Goal: Task Accomplishment & Management: Manage account settings

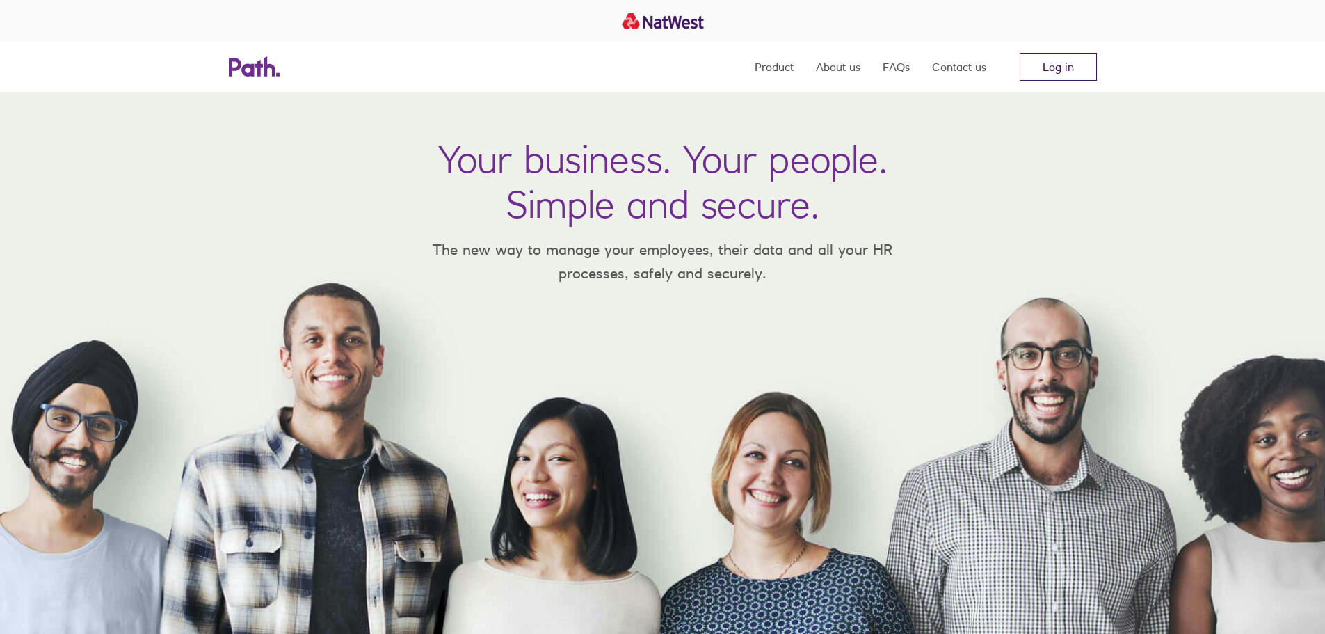
click at [1052, 73] on link "Log in" at bounding box center [1058, 67] width 77 height 28
drag, startPoint x: 0, startPoint y: 0, endPoint x: 1027, endPoint y: 70, distance: 1029.7
click at [1001, 73] on nav "Product About us FAQs Contact us Log in" at bounding box center [926, 67] width 342 height 50
click at [1046, 69] on link "Log in" at bounding box center [1058, 67] width 77 height 28
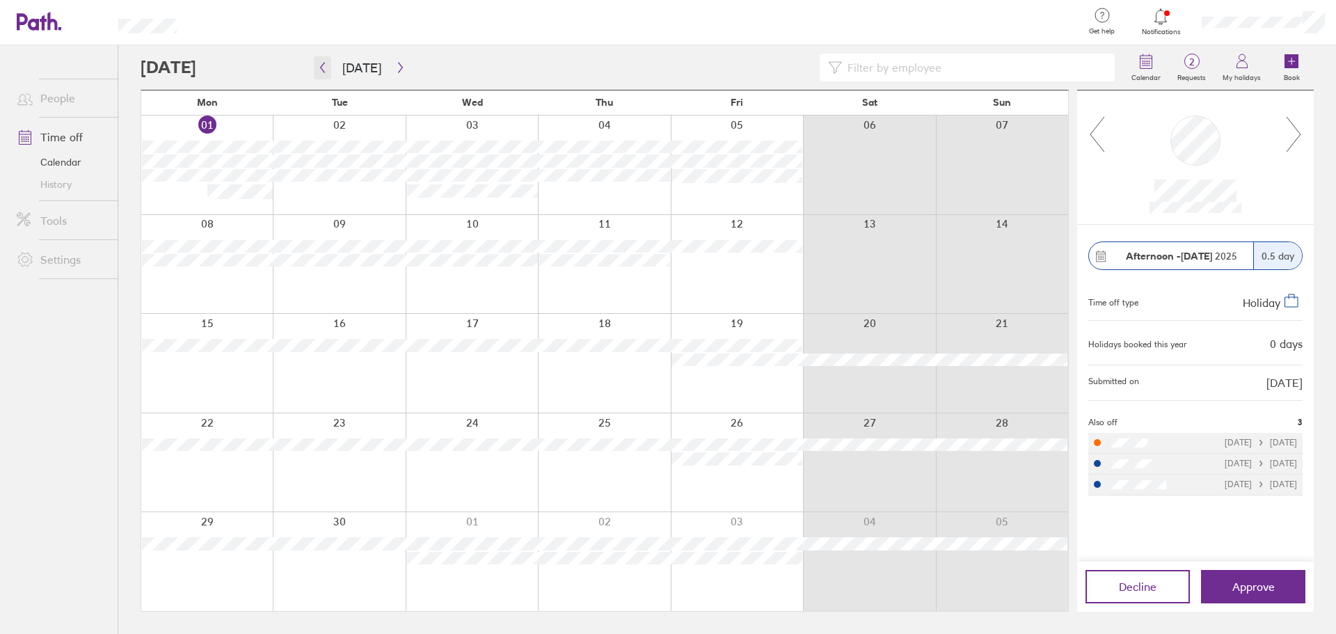
click at [320, 70] on icon "button" at bounding box center [322, 67] width 10 height 11
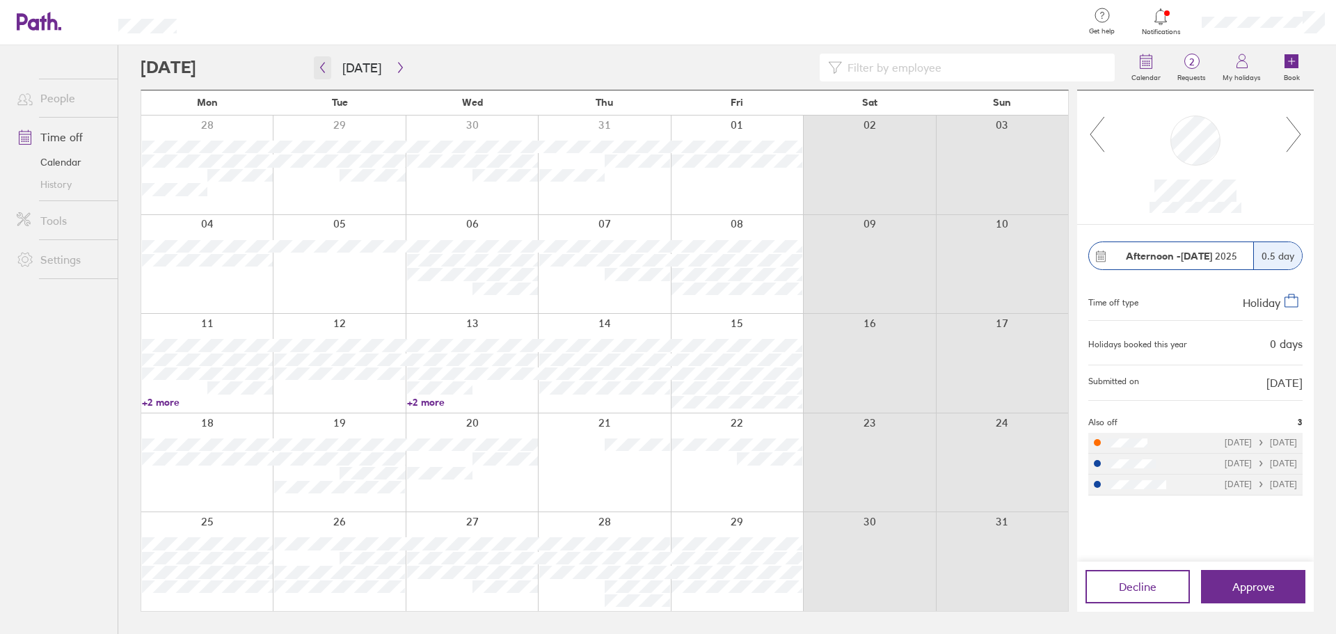
click at [326, 68] on icon "button" at bounding box center [322, 67] width 10 height 11
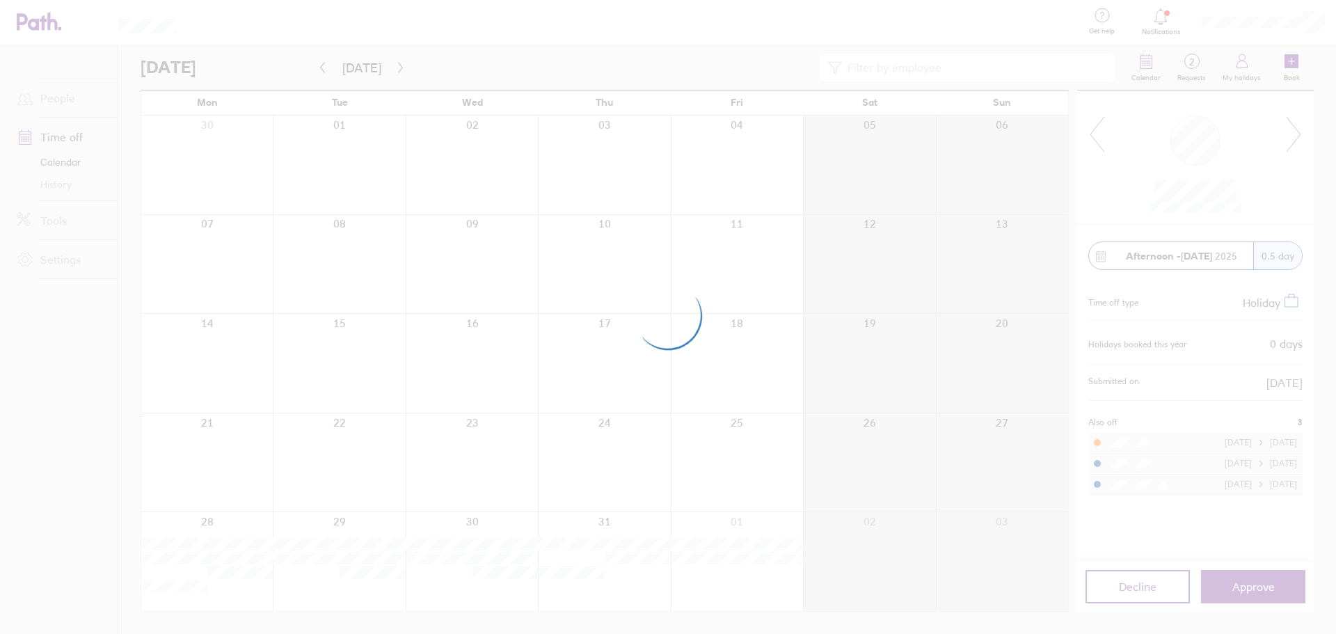
drag, startPoint x: 275, startPoint y: 166, endPoint x: 369, endPoint y: 97, distance: 115.9
click at [287, 158] on div at bounding box center [668, 317] width 1336 height 634
click at [396, 67] on div at bounding box center [668, 317] width 1336 height 634
click at [330, 68] on div at bounding box center [668, 317] width 1336 height 634
drag, startPoint x: 369, startPoint y: 70, endPoint x: 359, endPoint y: 0, distance: 70.9
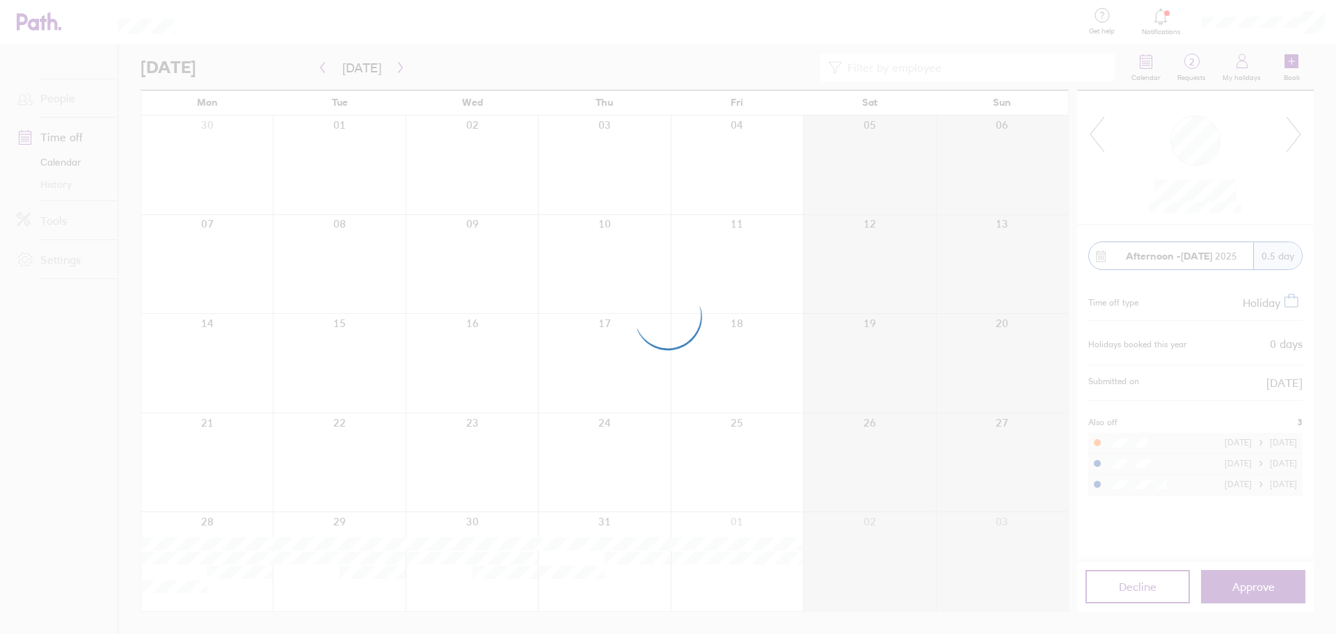
click at [369, 70] on div at bounding box center [668, 317] width 1336 height 634
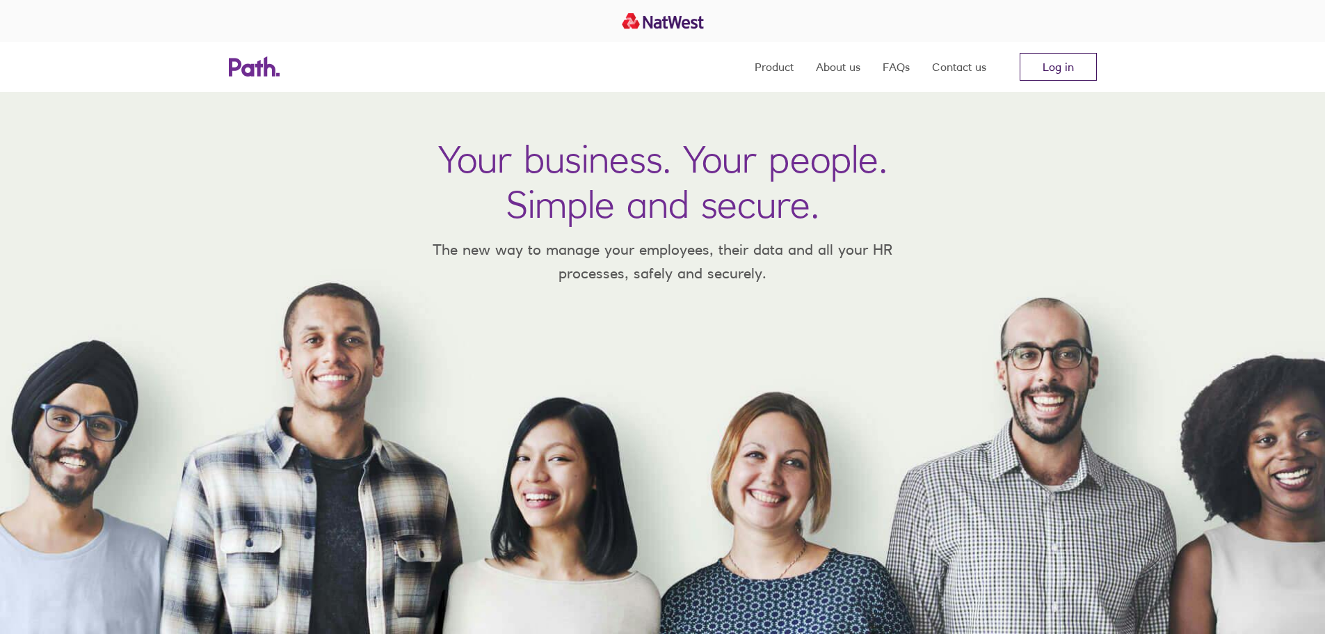
drag, startPoint x: 1067, startPoint y: 67, endPoint x: 1058, endPoint y: 74, distance: 11.0
click at [1067, 67] on link "Log in" at bounding box center [1058, 67] width 77 height 28
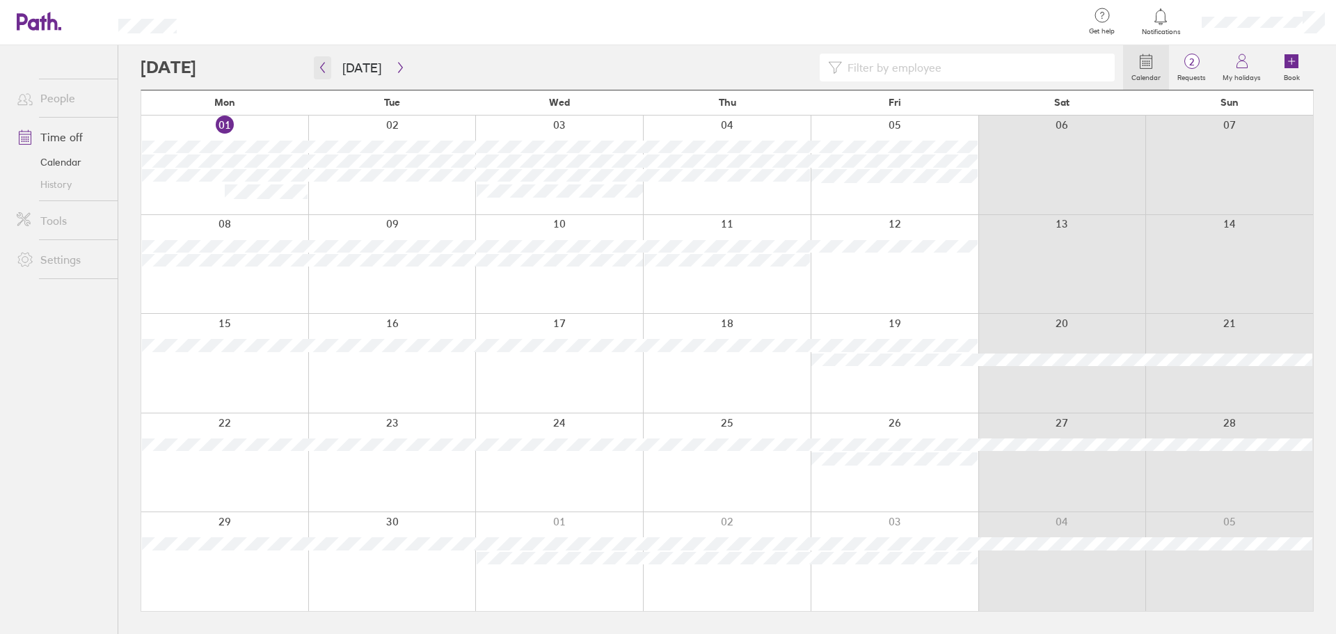
click at [322, 72] on icon "button" at bounding box center [322, 67] width 10 height 11
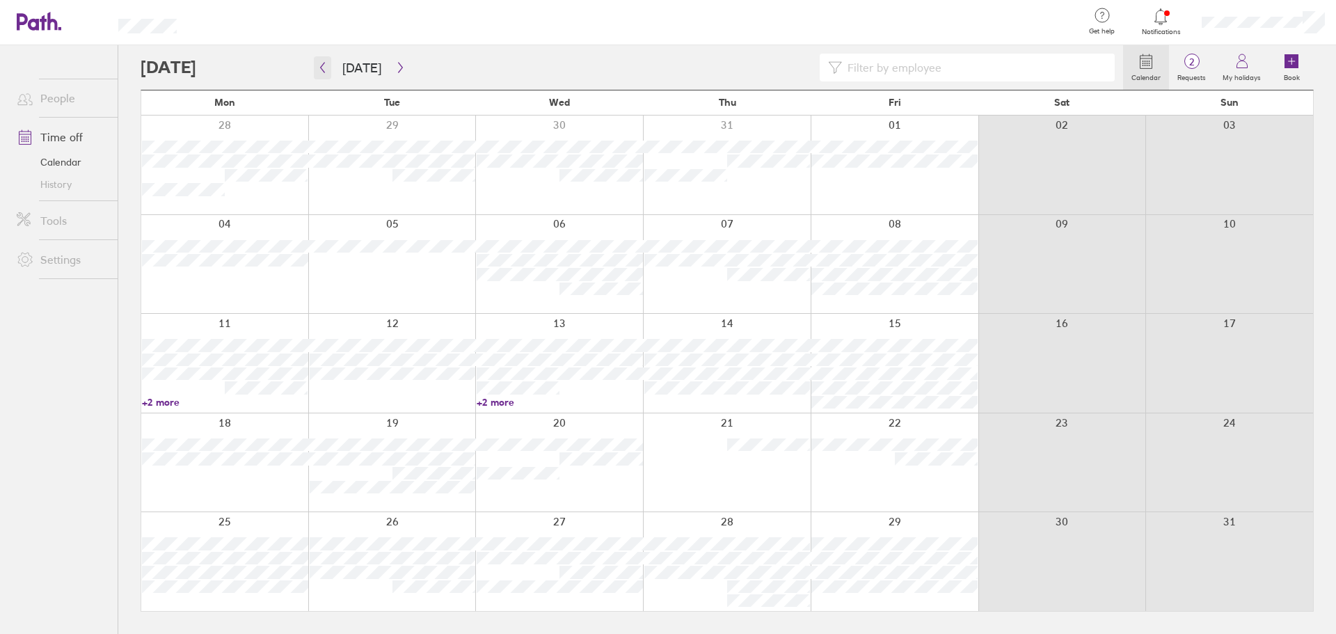
click at [316, 67] on button "button" at bounding box center [322, 67] width 17 height 23
click at [398, 68] on icon "button" at bounding box center [400, 68] width 4 height 10
click at [398, 67] on icon "button" at bounding box center [400, 68] width 4 height 10
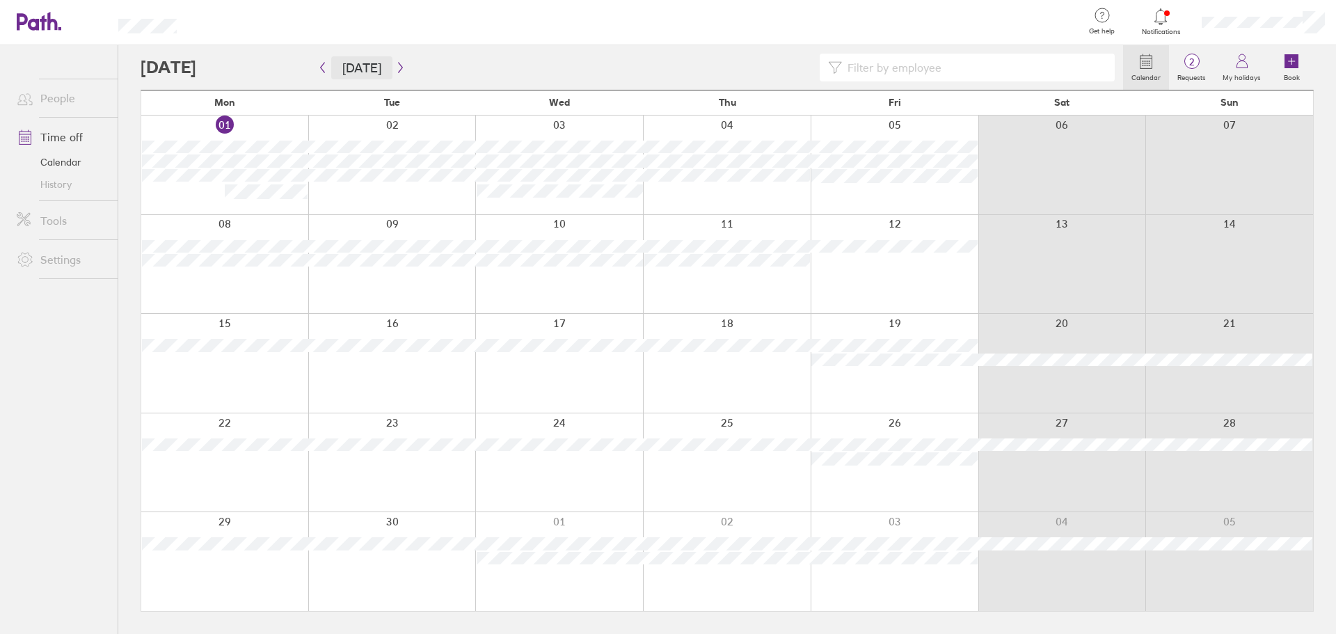
click at [386, 67] on button "Today" at bounding box center [361, 67] width 61 height 23
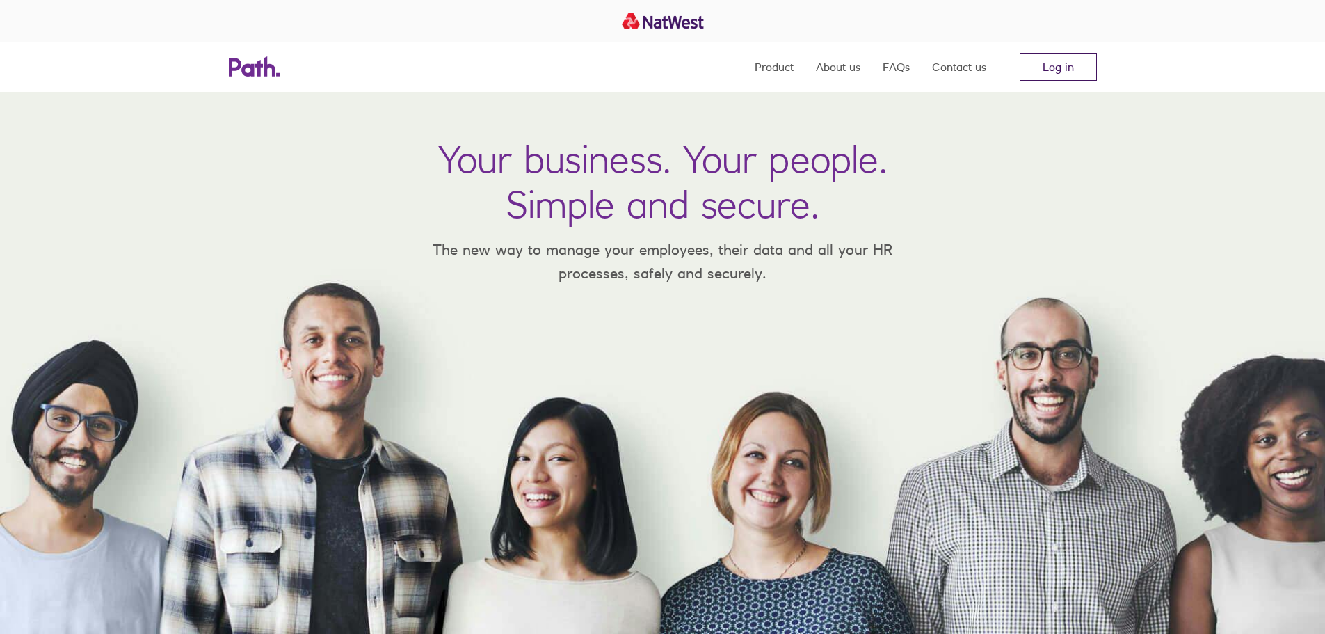
click at [1052, 62] on link "Log in" at bounding box center [1058, 67] width 77 height 28
click at [1082, 74] on link "Log in" at bounding box center [1058, 67] width 77 height 28
